Goal: Task Accomplishment & Management: Complete application form

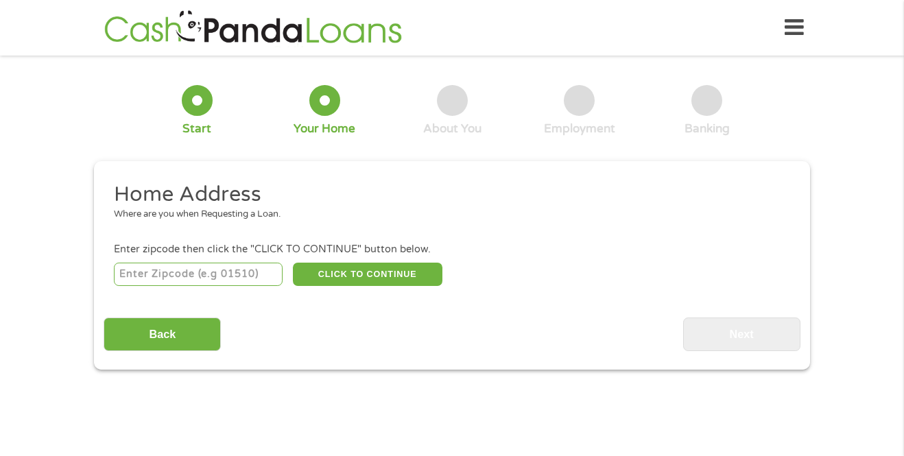
scroll to position [4, 0]
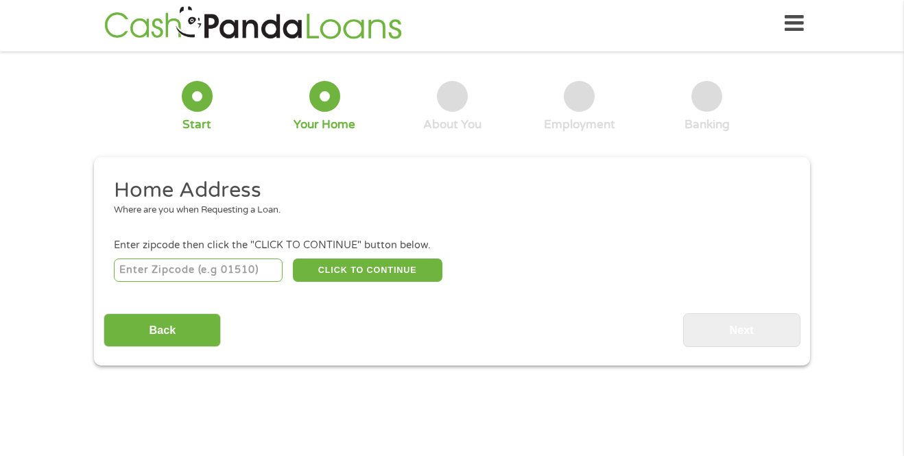
click at [165, 271] on input "number" at bounding box center [198, 269] width 169 height 23
type input "65608"
click at [355, 269] on button "CLICK TO CONTINUE" at bounding box center [367, 269] width 149 height 23
type input "65608"
type input "Ava"
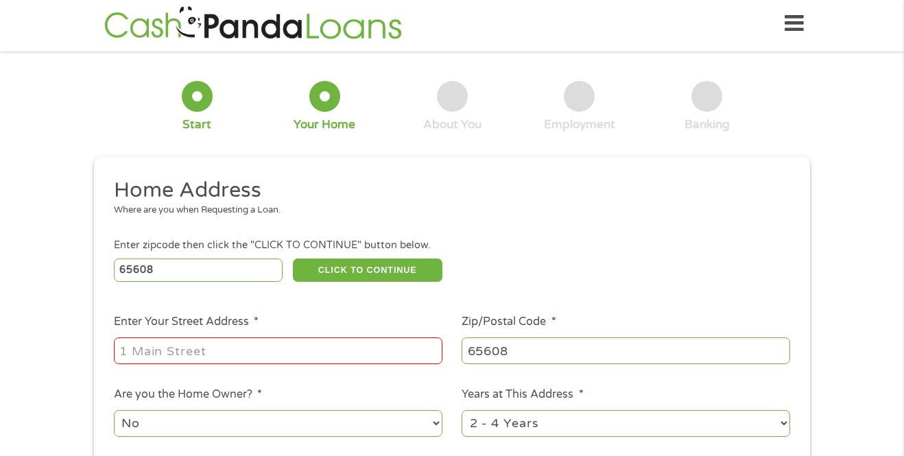
click at [263, 349] on input "Enter Your Street Address *" at bounding box center [278, 350] width 328 height 26
type input "[STREET_ADDRESS]"
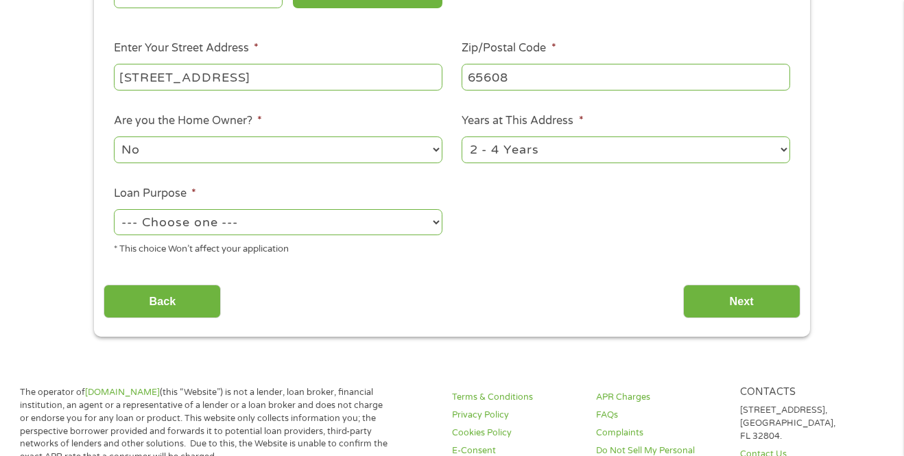
scroll to position [294, 0]
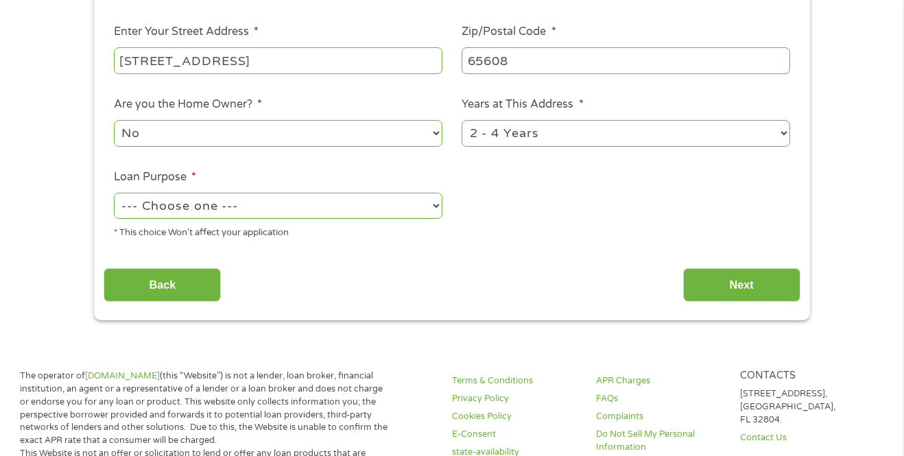
click at [378, 142] on select "No Yes" at bounding box center [278, 133] width 328 height 26
select select "yes"
click at [114, 122] on select "No Yes" at bounding box center [278, 133] width 328 height 26
click at [763, 140] on select "1 Year or less 1 - 2 Years 2 - 4 Years Over 4 Years" at bounding box center [625, 133] width 328 height 26
select select "60months"
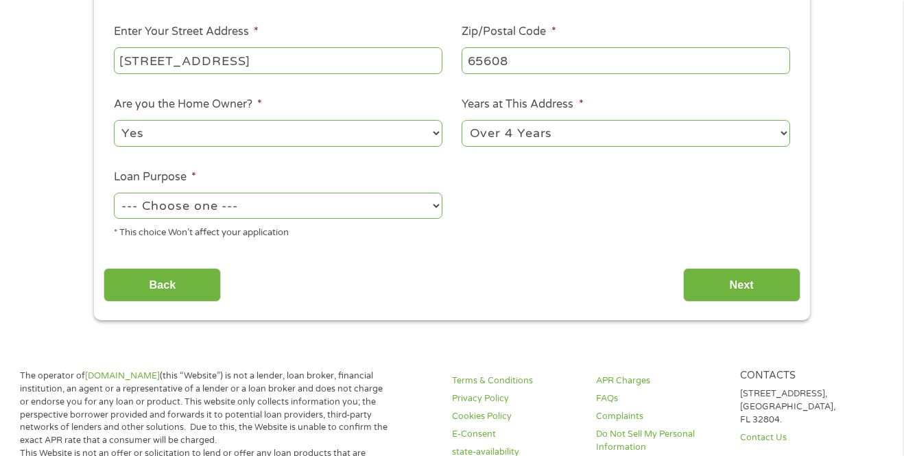
click at [461, 122] on select "1 Year or less 1 - 2 Years 2 - 4 Years Over 4 Years" at bounding box center [625, 133] width 328 height 26
click at [291, 217] on select "--- Choose one --- Pay Bills Debt Consolidation Home Improvement Major Purchase…" at bounding box center [278, 206] width 328 height 26
select select "majorpurchase"
click at [114, 196] on select "--- Choose one --- Pay Bills Debt Consolidation Home Improvement Major Purchase…" at bounding box center [278, 206] width 328 height 26
click at [724, 295] on input "Next" at bounding box center [741, 285] width 117 height 34
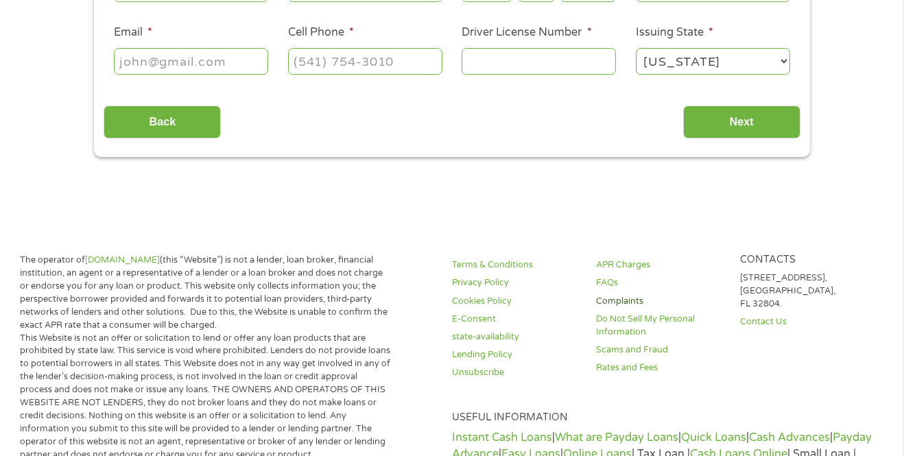
scroll to position [0, 0]
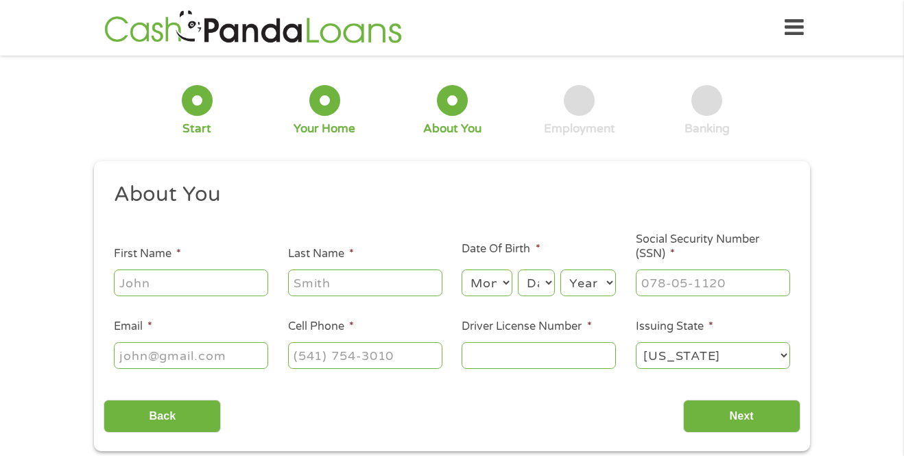
click at [211, 278] on input "First Name *" at bounding box center [191, 282] width 154 height 26
type input "[PERSON_NAME]"
type input "[PHONE_NUMBER]"
click at [219, 355] on input "Email *" at bounding box center [191, 355] width 154 height 26
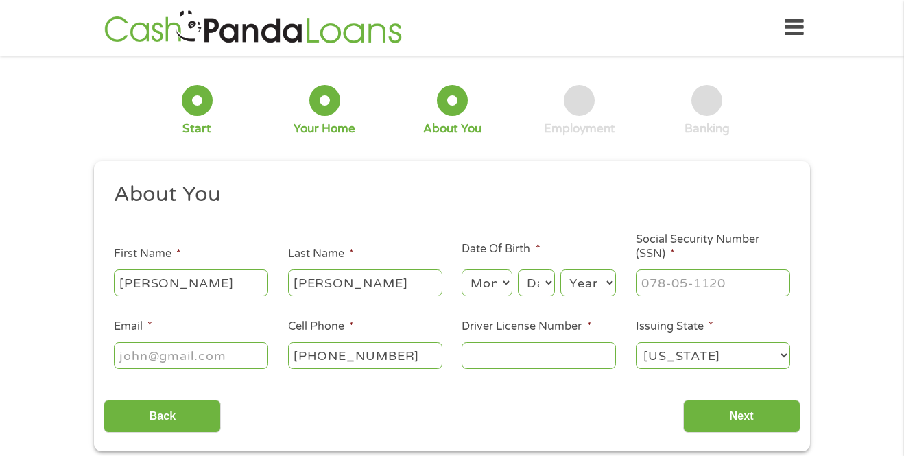
type input "[EMAIL_ADDRESS][DOMAIN_NAME]"
type input "[PHONE_NUMBER]"
click at [509, 362] on input "Driver License Number *" at bounding box center [538, 355] width 154 height 26
type input "V06217002"
click at [788, 411] on input "Next" at bounding box center [741, 417] width 117 height 34
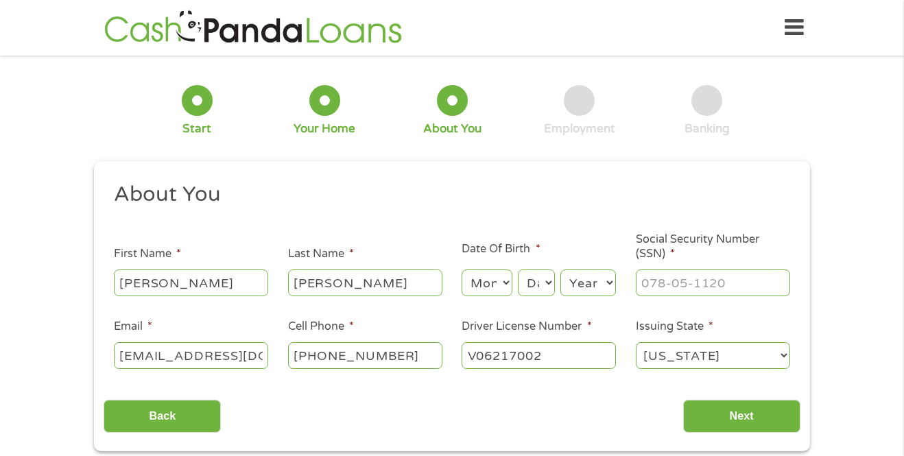
type input "___-__-____"
click at [742, 285] on input "___-__-____" at bounding box center [712, 282] width 154 height 26
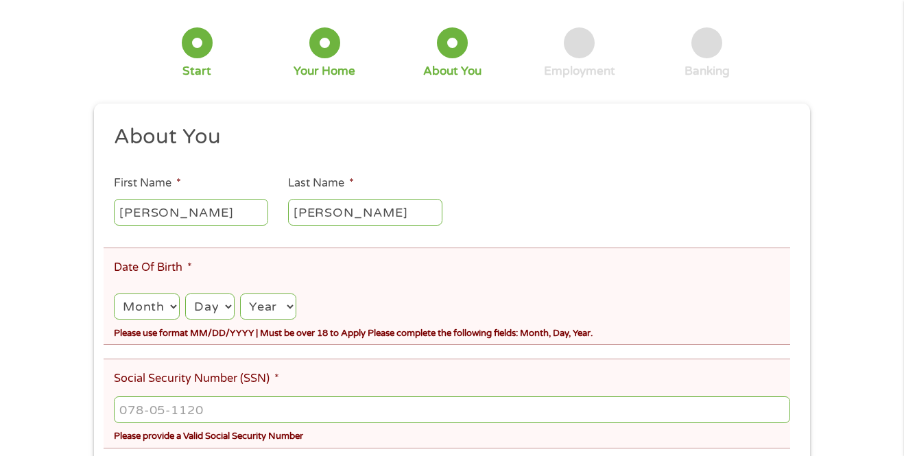
scroll to position [138, 0]
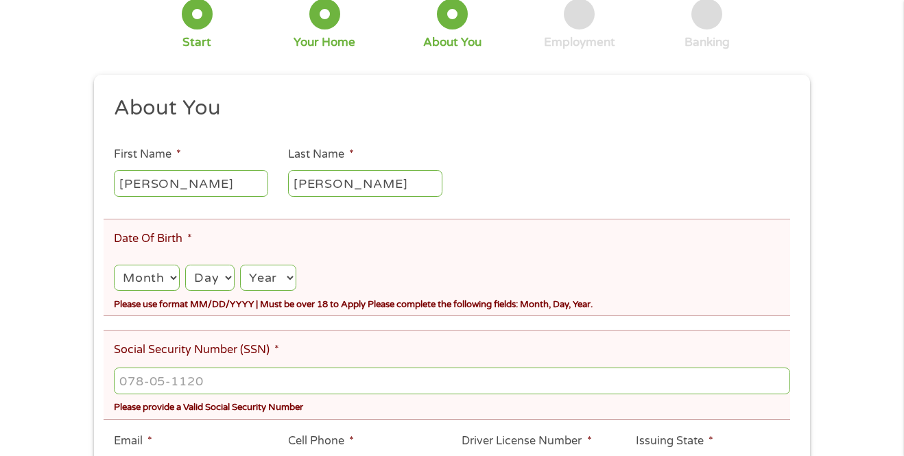
click at [154, 278] on select "Month 1 2 3 4 5 6 7 8 9 10 11 12" at bounding box center [147, 278] width 66 height 26
select select "10"
click at [114, 266] on select "Month 1 2 3 4 5 6 7 8 9 10 11 12" at bounding box center [147, 278] width 66 height 26
click at [210, 278] on select "Day 1 2 3 4 5 6 7 8 9 10 11 12 13 14 15 16 17 18 19 20 21 22 23 24 25 26 27 28 …" at bounding box center [209, 278] width 49 height 26
select select "25"
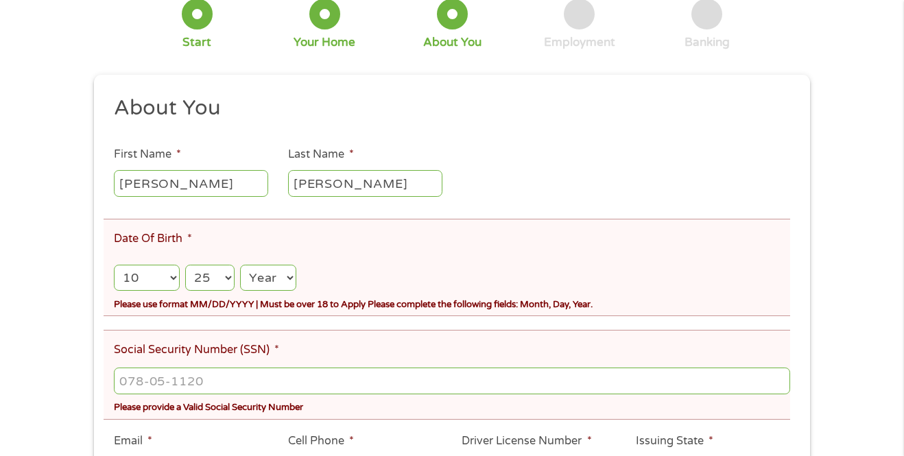
click at [185, 266] on select "Day 1 2 3 4 5 6 7 8 9 10 11 12 13 14 15 16 17 18 19 20 21 22 23 24 25 26 27 28 …" at bounding box center [209, 278] width 49 height 26
click at [256, 280] on select "Year [DATE] 2006 2005 2004 2003 2002 2001 2000 1999 1998 1997 1996 1995 1994 19…" at bounding box center [268, 278] width 56 height 26
select select "1958"
click at [240, 266] on select "Year [DATE] 2006 2005 2004 2003 2002 2001 2000 1999 1998 1997 1996 1995 1994 19…" at bounding box center [268, 278] width 56 height 26
type input "___-__-____"
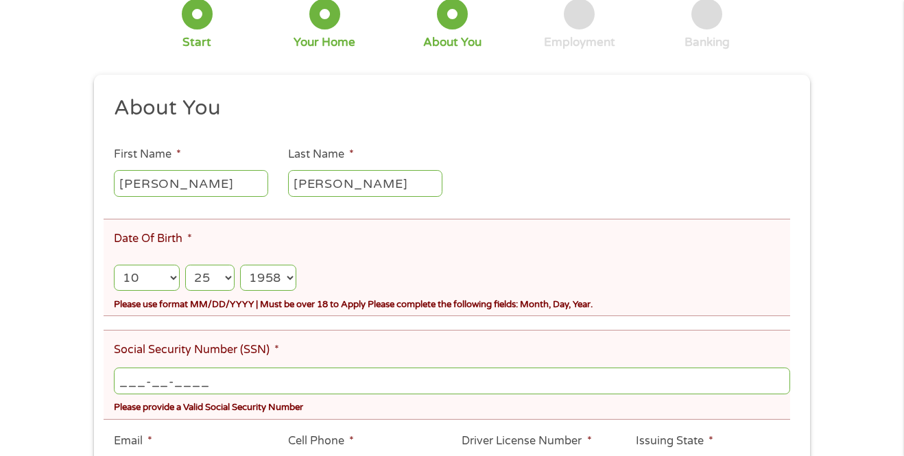
click at [298, 386] on input "___-__-____" at bounding box center [452, 380] width 676 height 26
click at [273, 362] on li "Social Security Number (SSN) * ___-__-____ Please provide a Valid Social Securi…" at bounding box center [447, 375] width 686 height 90
type input "___-__-____"
click at [254, 385] on input "___-__-____" at bounding box center [452, 380] width 676 height 26
click at [227, 345] on label "Social Security Number (SSN) *" at bounding box center [196, 350] width 165 height 14
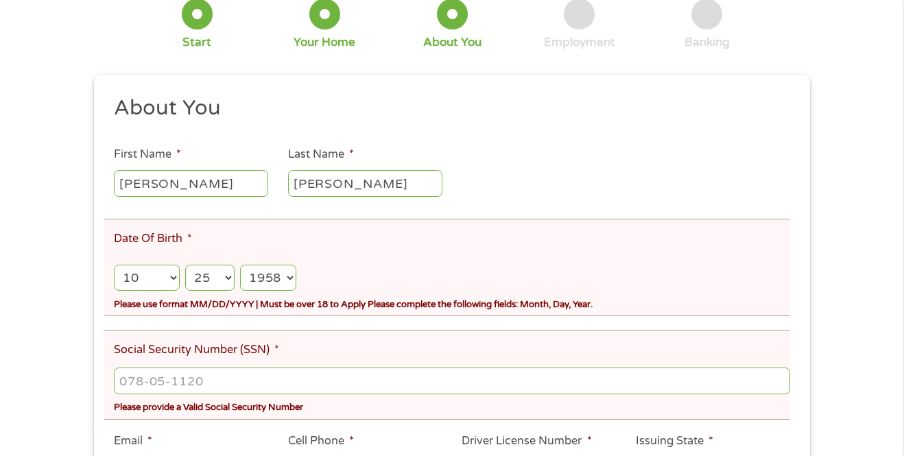
click at [227, 367] on input "Social Security Number (SSN) *" at bounding box center [452, 380] width 676 height 26
type input "___-__-____"
drag, startPoint x: 227, startPoint y: 345, endPoint x: 230, endPoint y: 356, distance: 11.3
click at [230, 356] on label "Social Security Number (SSN) *" at bounding box center [196, 350] width 165 height 14
click at [204, 386] on input "___-__-____" at bounding box center [452, 380] width 676 height 26
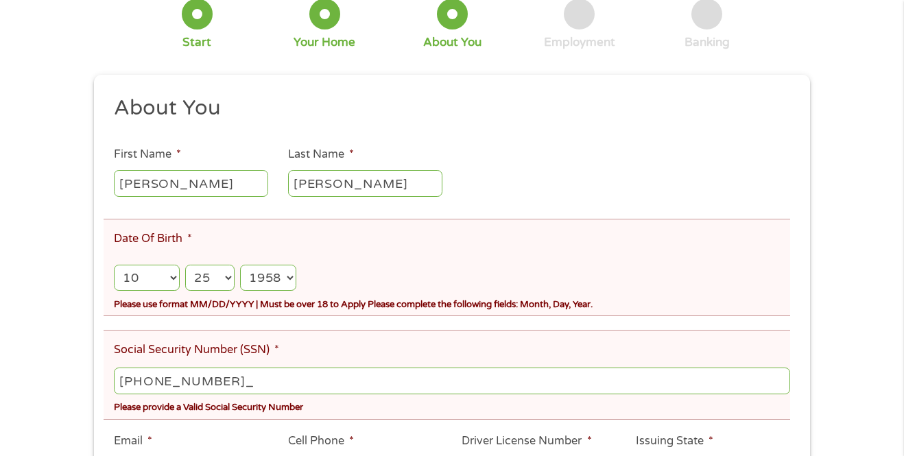
type input "353-56-5309"
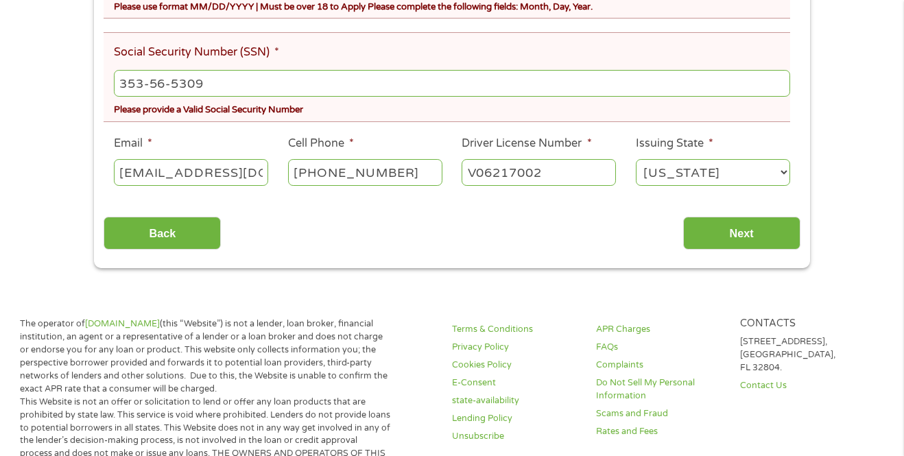
scroll to position [452, 0]
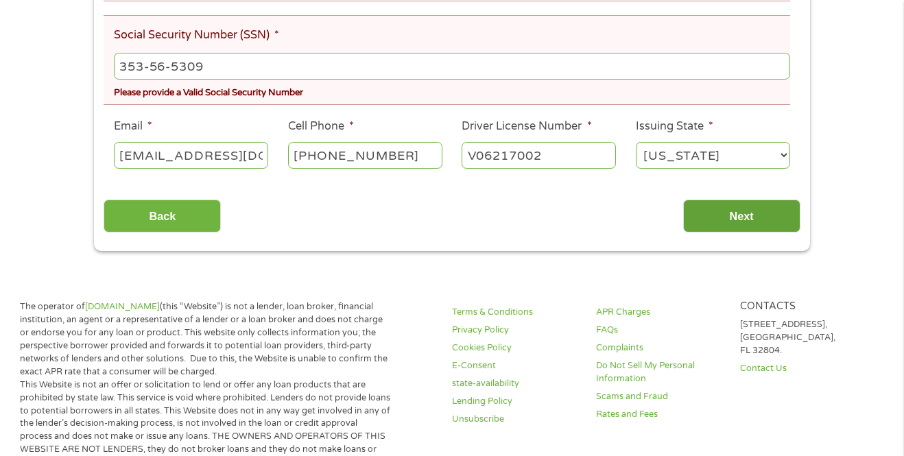
click at [755, 232] on input "Next" at bounding box center [741, 216] width 117 height 34
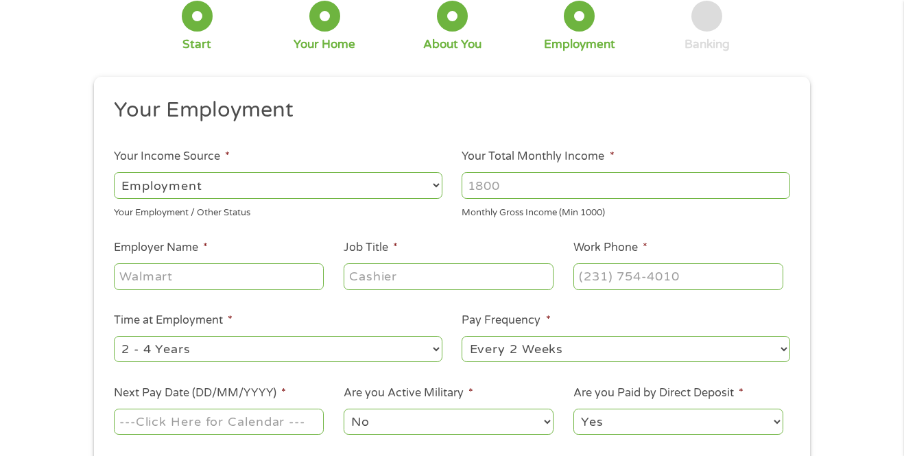
scroll to position [0, 0]
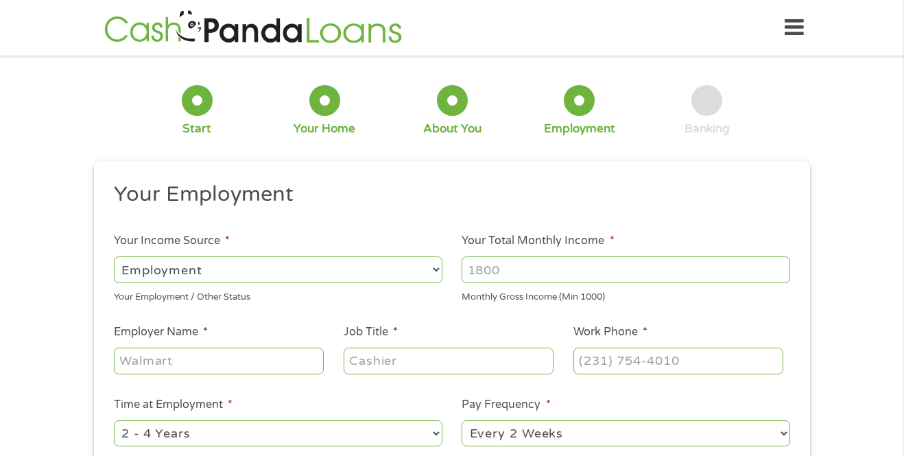
click at [328, 266] on select "--- Choose one --- Employment [DEMOGRAPHIC_DATA] Benefits" at bounding box center [278, 269] width 328 height 26
select select "benefits"
click at [114, 256] on select "--- Choose one --- Employment [DEMOGRAPHIC_DATA] Benefits" at bounding box center [278, 269] width 328 height 26
type input "Other"
type input "[PHONE_NUMBER]"
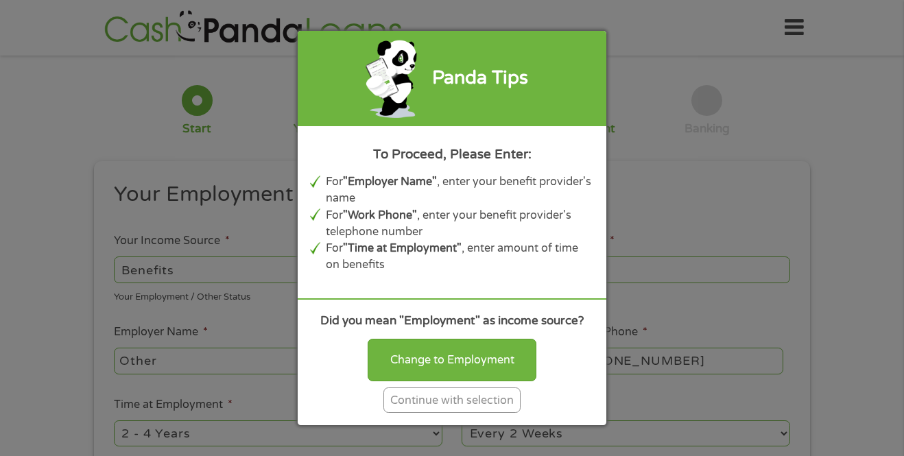
click at [431, 403] on div "Continue with selection" at bounding box center [451, 399] width 137 height 25
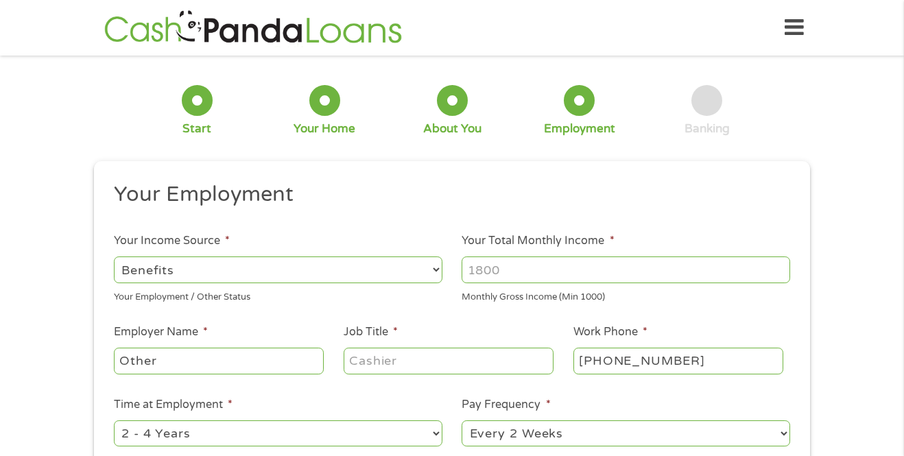
click at [572, 271] on input "Your Total Monthly Income *" at bounding box center [625, 269] width 328 height 26
type input "1272"
click at [221, 368] on input "Other" at bounding box center [219, 361] width 210 height 26
type input "OtherSocial Security"
click at [457, 360] on input "Job Title *" at bounding box center [448, 361] width 210 height 26
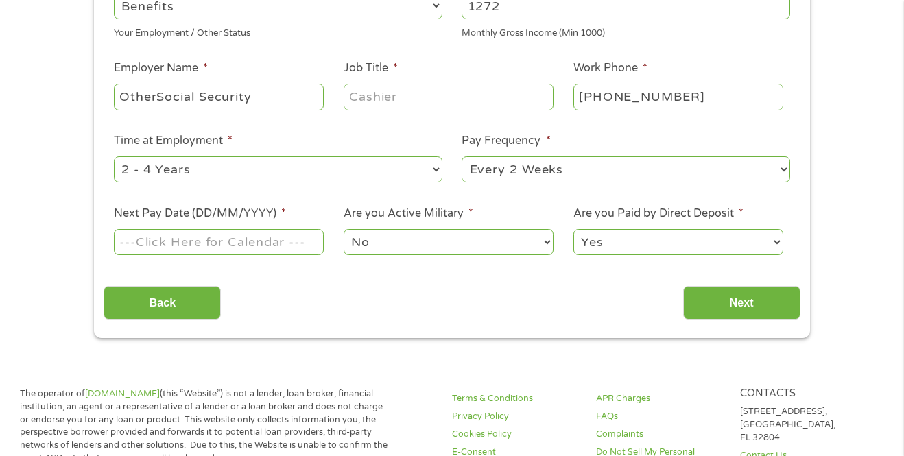
scroll to position [261, 0]
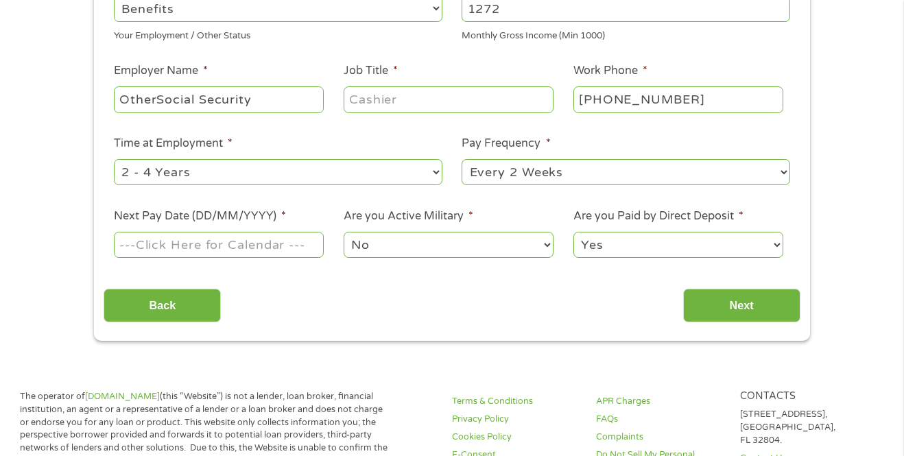
click at [330, 179] on select "--- Choose one --- 1 Year or less 1 - 2 Years 2 - 4 Years Over 4 Years" at bounding box center [278, 172] width 328 height 26
select select "60months"
click at [114, 161] on select "--- Choose one --- 1 Year or less 1 - 2 Years 2 - 4 Years Over 4 Years" at bounding box center [278, 172] width 328 height 26
click at [626, 173] on select "--- Choose one --- Every 2 Weeks Every Week Monthly Semi-Monthly" at bounding box center [625, 172] width 328 height 26
select select "monthly"
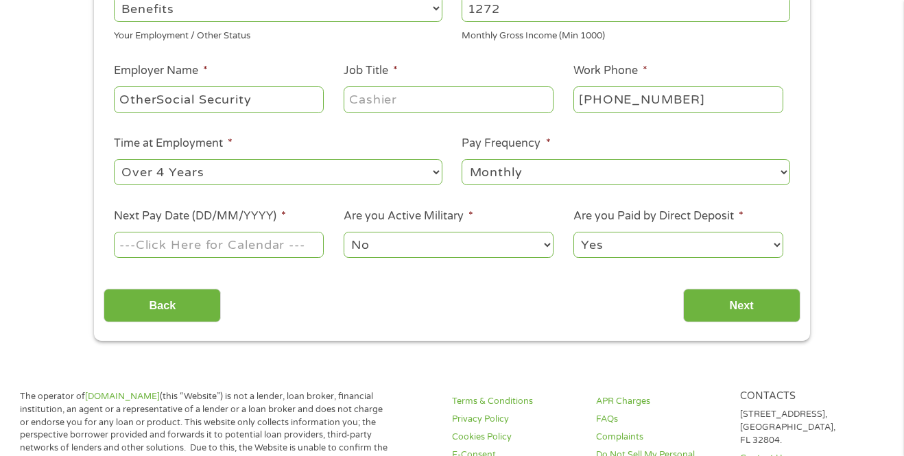
click at [461, 161] on select "--- Choose one --- Every 2 Weeks Every Week Monthly Semi-Monthly" at bounding box center [625, 172] width 328 height 26
click at [191, 251] on input "Next Pay Date (DD/MM/YYYY) *" at bounding box center [219, 245] width 210 height 26
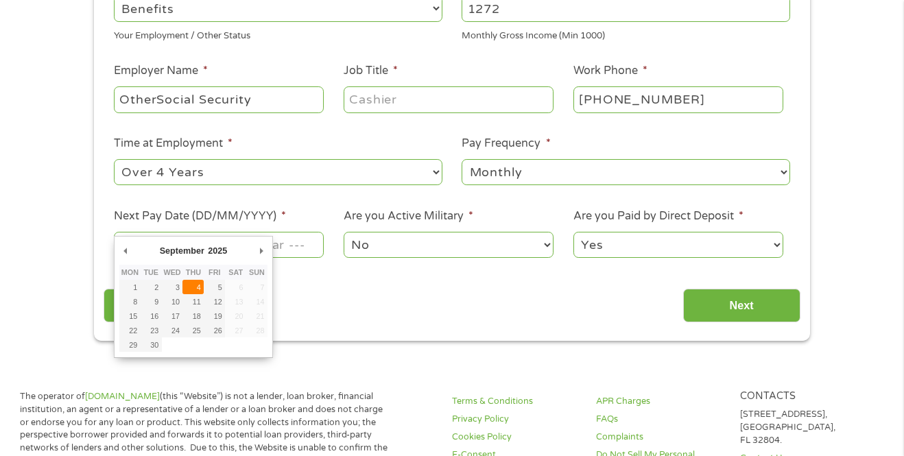
type input "[DATE]"
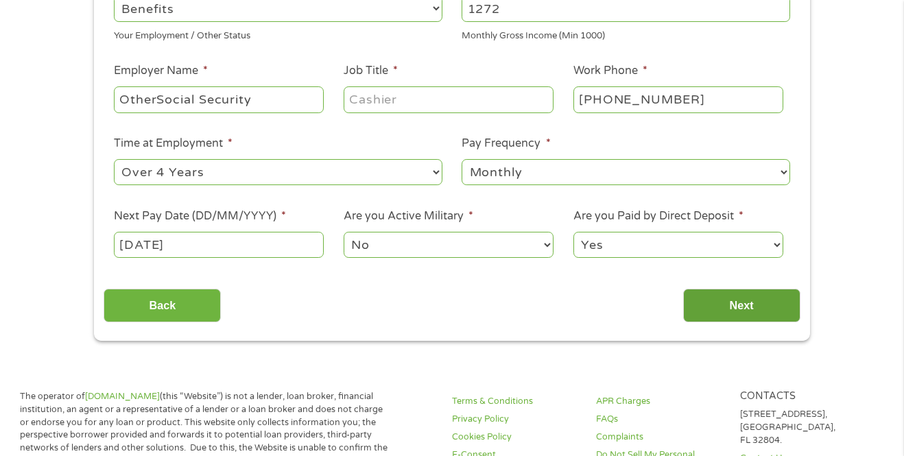
click at [737, 311] on input "Next" at bounding box center [741, 306] width 117 height 34
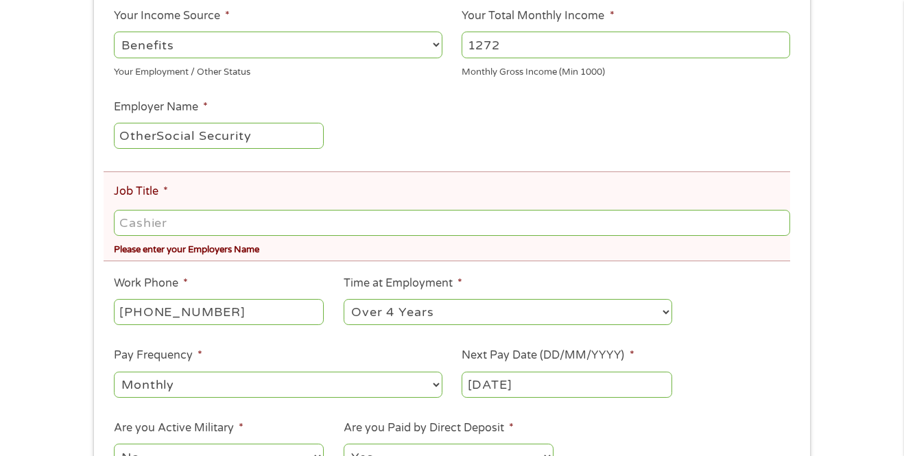
scroll to position [292, 0]
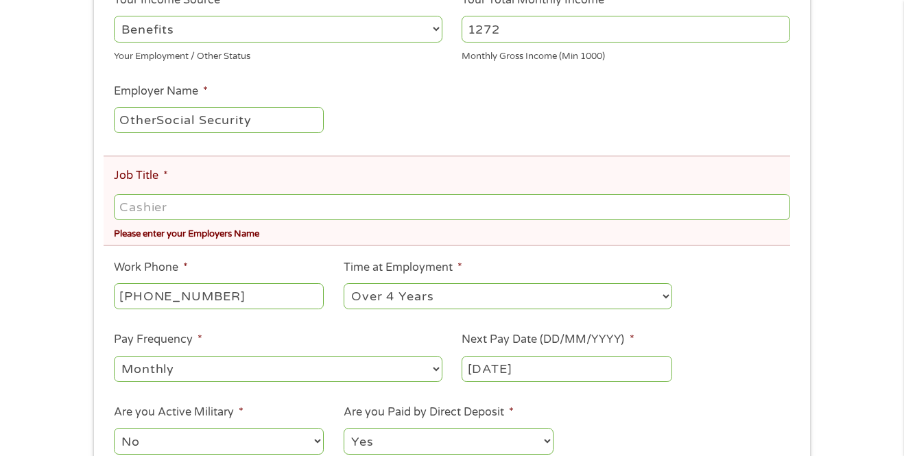
click at [206, 210] on input "Job Title *" at bounding box center [452, 207] width 676 height 26
click at [158, 120] on input "OtherSocial Security" at bounding box center [219, 120] width 210 height 26
type input "Social Security"
click at [299, 210] on input "Job Title *" at bounding box center [452, 207] width 676 height 26
type input "r"
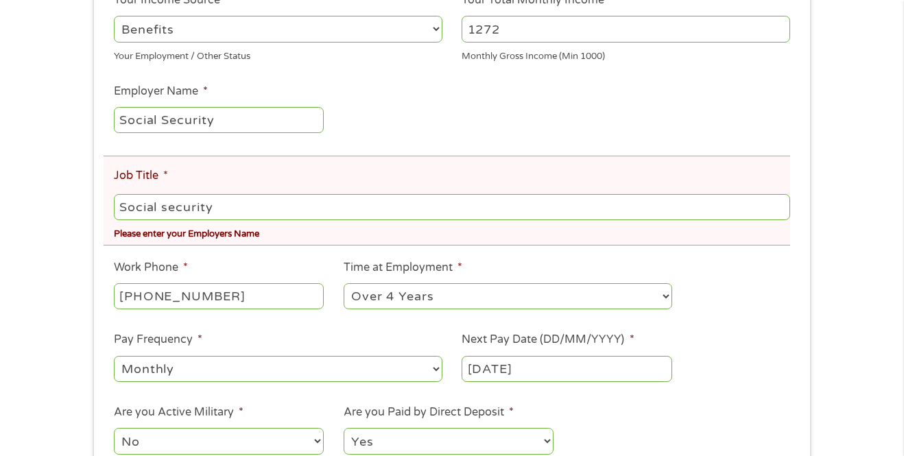
click at [164, 213] on input "Social security" at bounding box center [452, 207] width 676 height 26
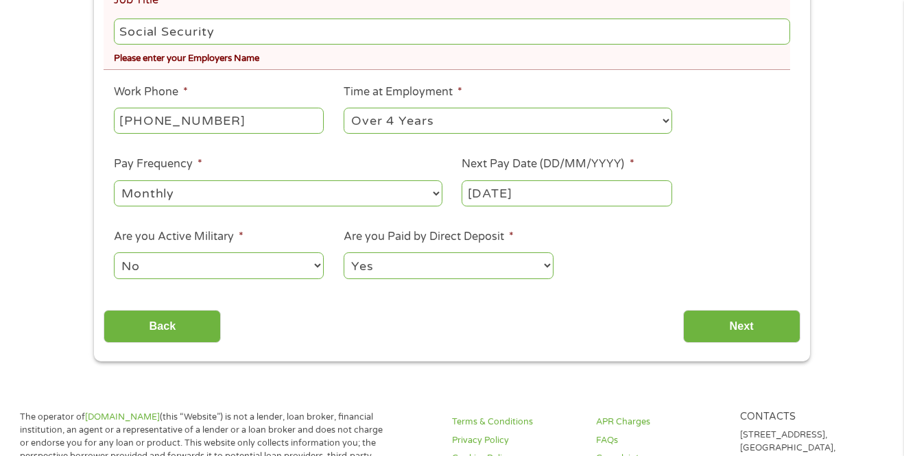
scroll to position [462, 0]
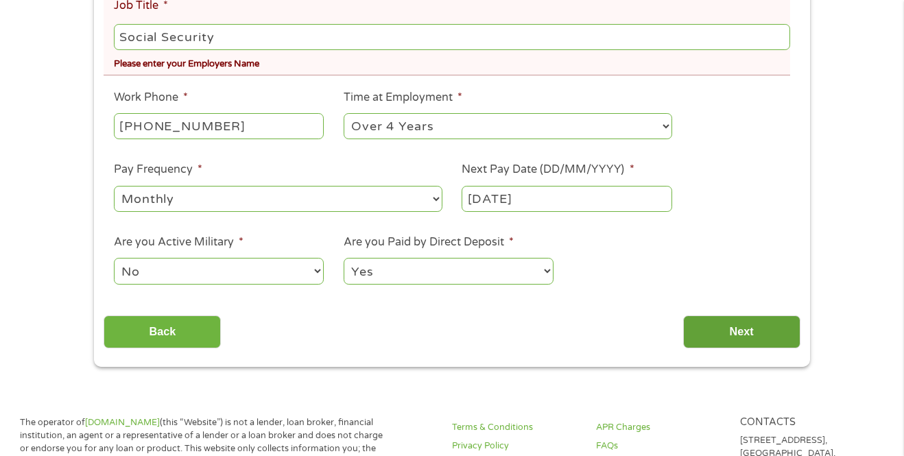
type input "Social Security"
click at [731, 326] on input "Next" at bounding box center [741, 332] width 117 height 34
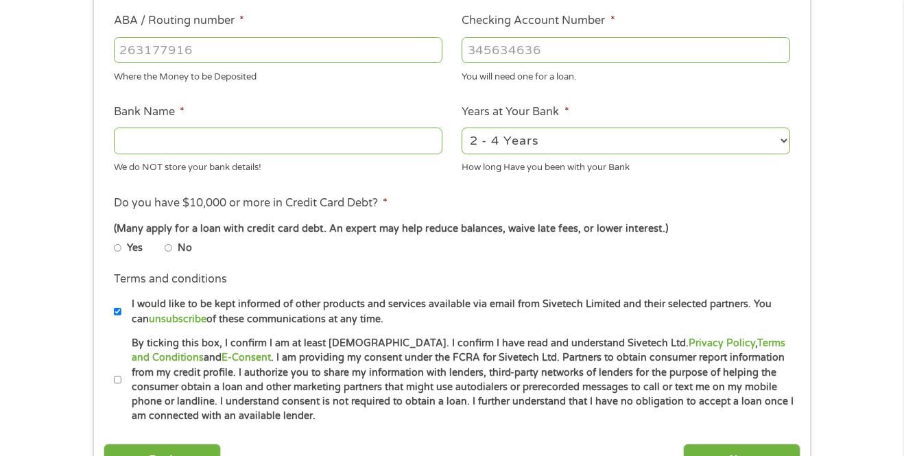
scroll to position [433, 0]
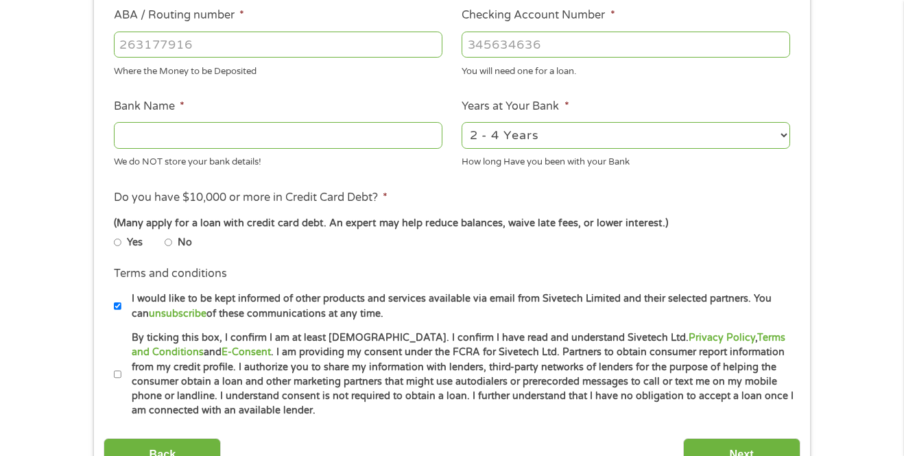
click at [228, 35] on input "ABA / Routing number *" at bounding box center [278, 45] width 328 height 26
type input "286573322"
type input "GREAT SOUTHERN BANK"
type input "286573322"
click at [542, 45] on input "Checking Account Number *" at bounding box center [625, 45] width 328 height 26
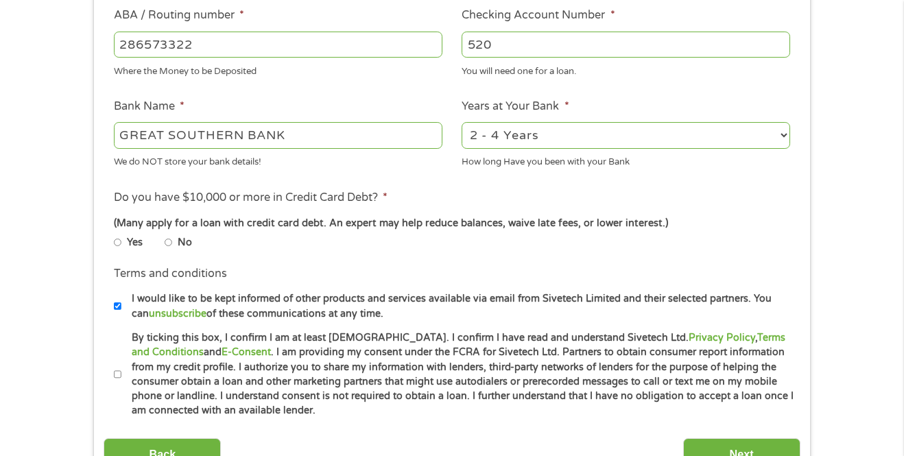
click at [523, 34] on input "520" at bounding box center [625, 45] width 328 height 26
type input "8390702520"
click at [582, 142] on select "2 - 4 Years 6 - 12 Months 1 - 2 Years Over 4 Years" at bounding box center [625, 135] width 328 height 26
select select "60months"
click at [461, 123] on select "2 - 4 Years 6 - 12 Months 1 - 2 Years Over 4 Years" at bounding box center [625, 135] width 328 height 26
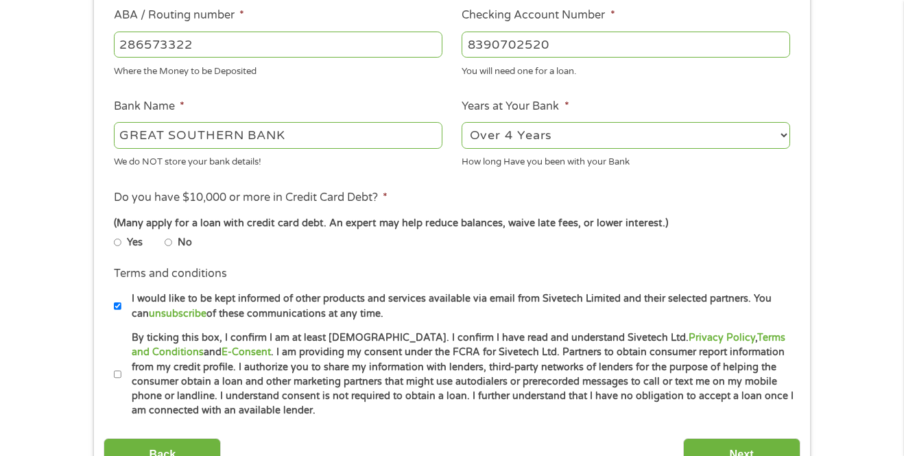
click at [168, 247] on input "No" at bounding box center [169, 243] width 8 height 8
radio input "true"
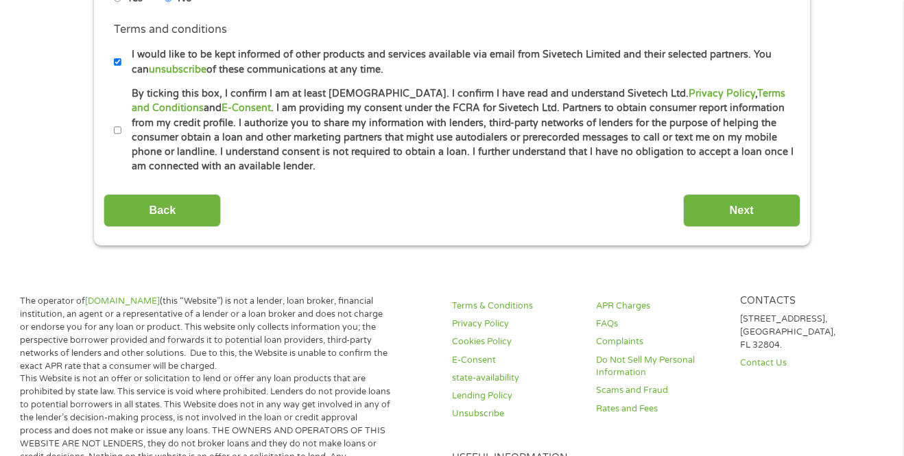
scroll to position [671, 0]
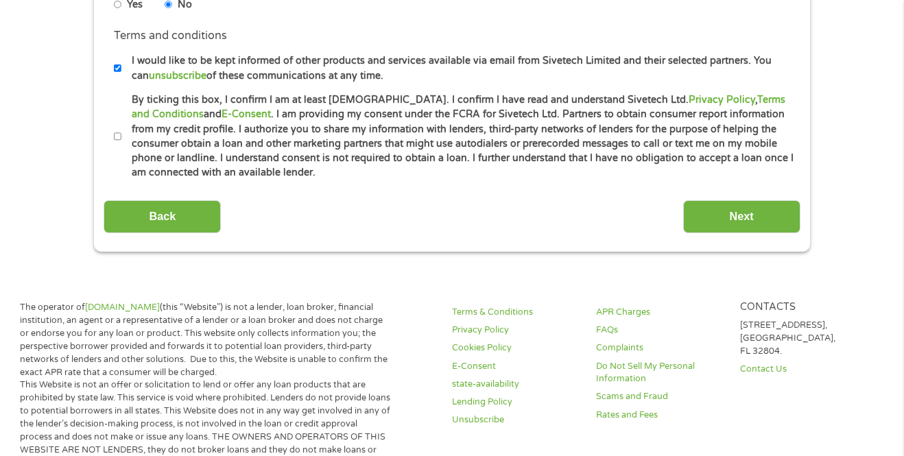
click at [116, 141] on input "By ticking this box, I confirm I am at least [DEMOGRAPHIC_DATA]. I confirm I ha…" at bounding box center [118, 136] width 8 height 8
checkbox input "true"
click at [747, 217] on input "Next" at bounding box center [741, 217] width 117 height 34
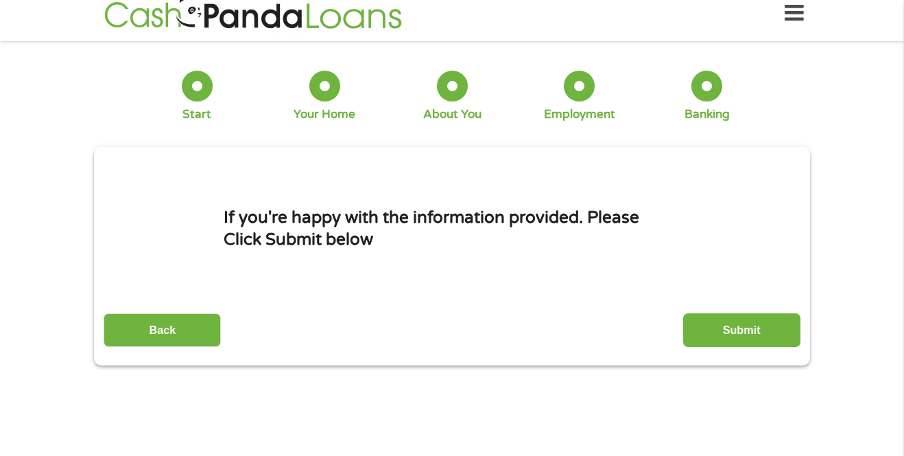
scroll to position [0, 0]
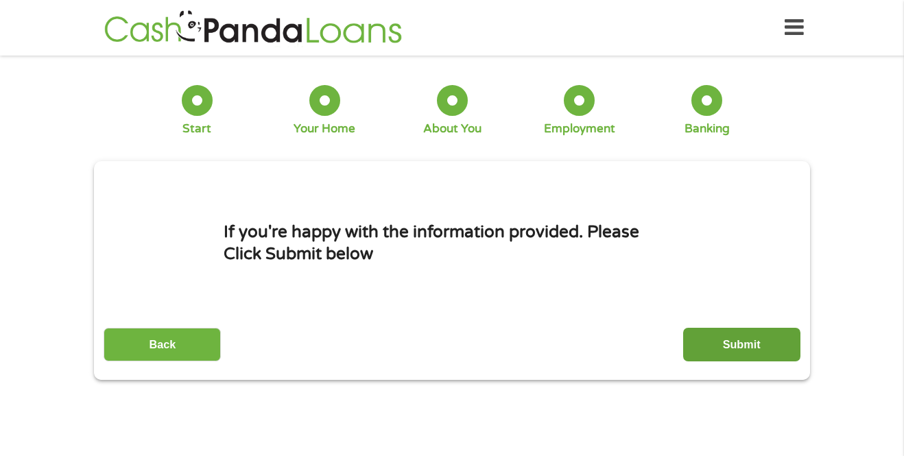
click at [734, 350] on input "Submit" at bounding box center [741, 345] width 117 height 34
